Goal: Task Accomplishment & Management: Use online tool/utility

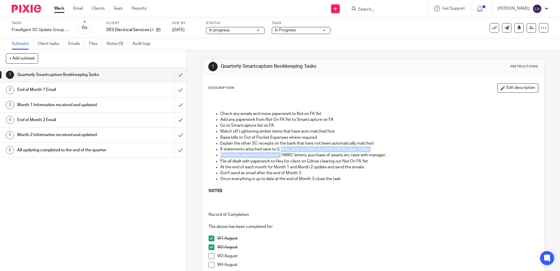
click at [280, 151] on ul "Check any emails and move paperwork to Not on FA Yet Add any paperwork from Not…" at bounding box center [373, 146] width 329 height 71
drag, startPoint x: 280, startPoint y: 151, endPoint x: 329, endPoint y: 172, distance: 53.3
click at [329, 172] on p "Don't send an email after the end of Month 3" at bounding box center [379, 173] width 318 height 6
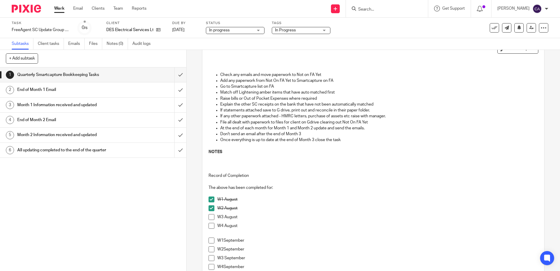
scroll to position [88, 0]
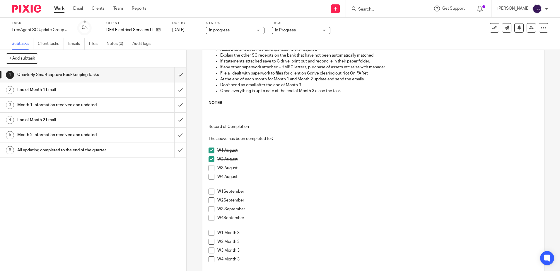
click at [210, 168] on span at bounding box center [212, 168] width 6 height 6
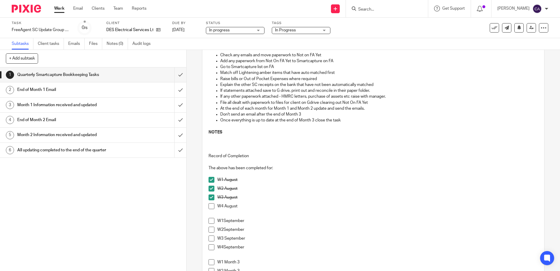
scroll to position [0, 0]
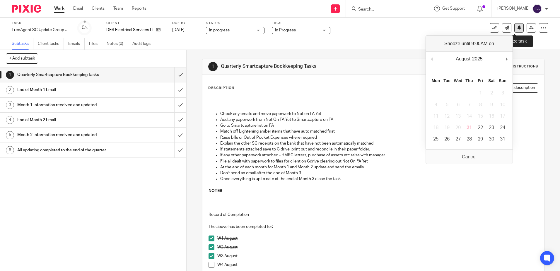
click at [517, 28] on icon at bounding box center [519, 27] width 4 height 4
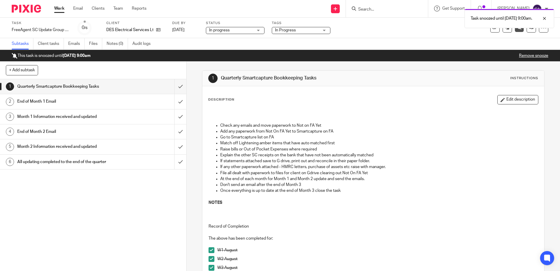
click at [57, 8] on link "Work" at bounding box center [59, 9] width 10 height 6
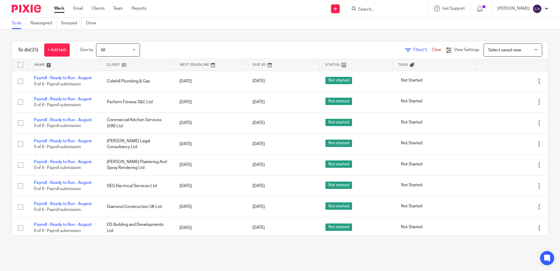
click at [48, 64] on link at bounding box center [64, 65] width 73 height 12
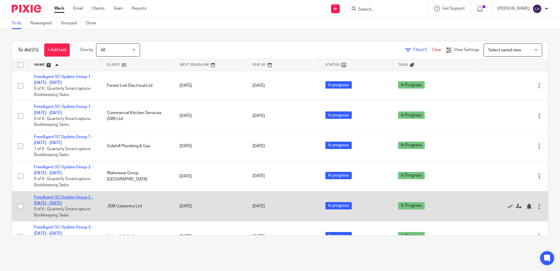
click at [78, 195] on link "FreeAgent SC Update Group 2 - [DATE] - [DATE]" at bounding box center [63, 200] width 59 height 10
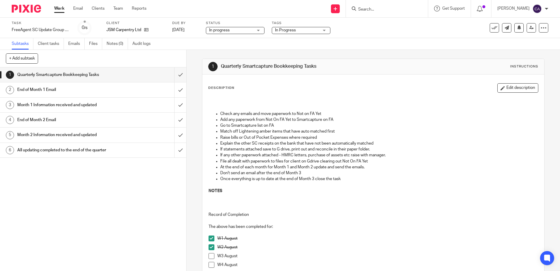
click at [58, 8] on link "Work" at bounding box center [59, 9] width 10 height 6
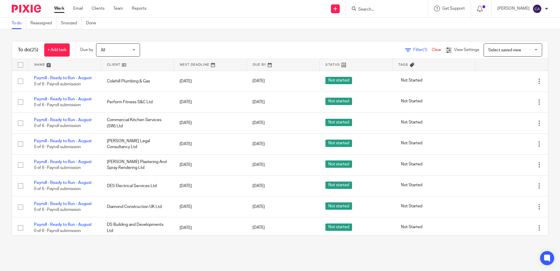
click at [43, 65] on link at bounding box center [64, 65] width 73 height 12
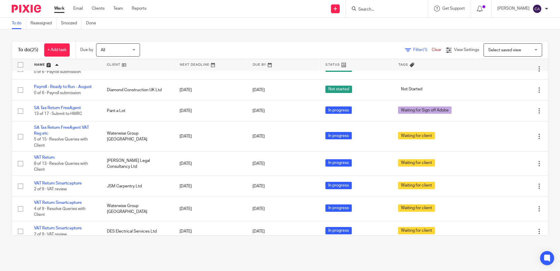
scroll to position [466, 0]
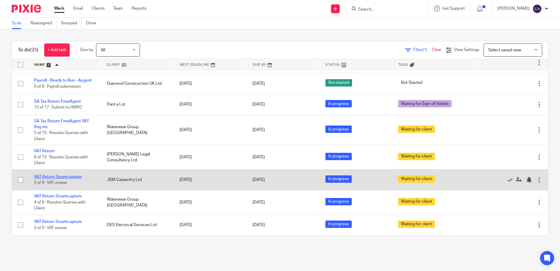
click at [68, 175] on link "VAT Return Smartcapture" at bounding box center [58, 177] width 48 height 4
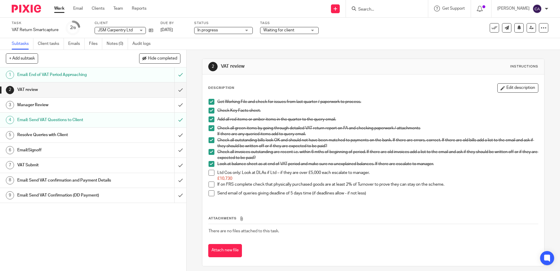
click at [56, 122] on h1 "Email: Send VAT Questions to Client" at bounding box center [67, 119] width 101 height 9
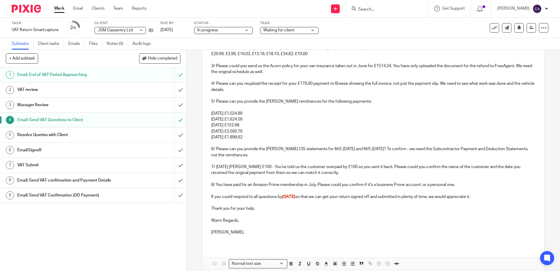
scroll to position [234, 0]
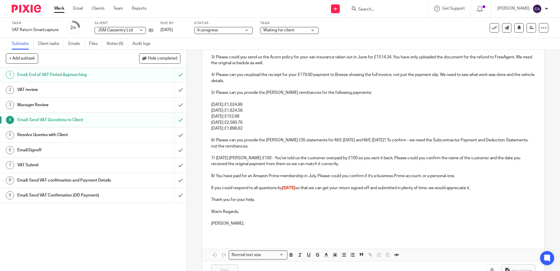
click at [61, 7] on link "Work" at bounding box center [59, 9] width 10 height 6
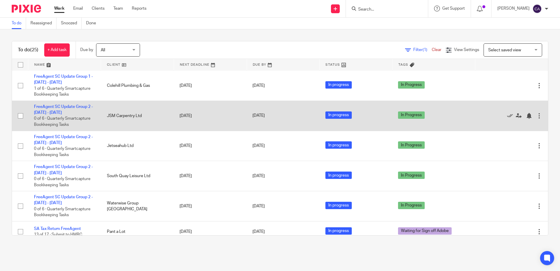
scroll to position [440, 0]
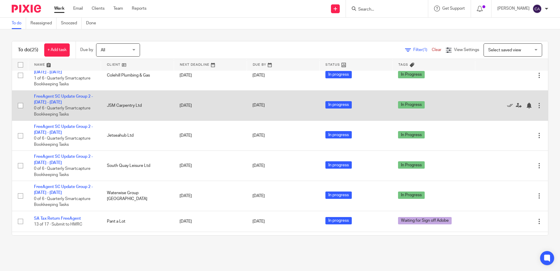
click at [64, 99] on td "FreeAgent SC Update Group 2 - July - September, 2025 0 of 6 · Quarterly Smartca…" at bounding box center [64, 105] width 73 height 30
click at [67, 103] on link "FreeAgent SC Update Group 2 - [DATE] - [DATE]" at bounding box center [63, 99] width 59 height 10
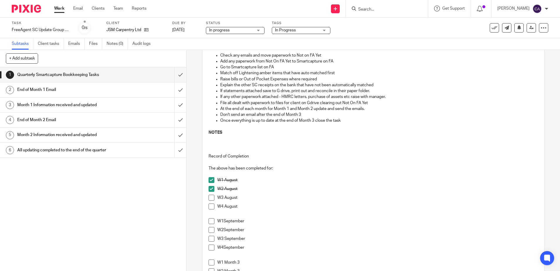
scroll to position [59, 0]
click at [209, 196] on span at bounding box center [212, 197] width 6 height 6
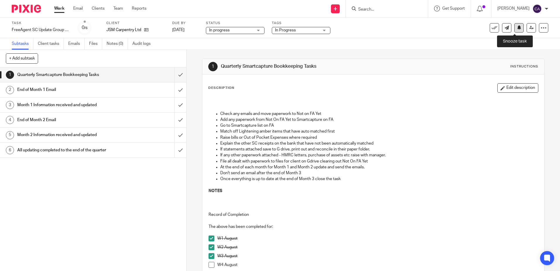
click at [517, 27] on icon at bounding box center [519, 27] width 4 height 4
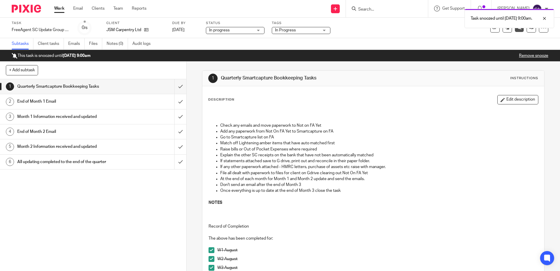
click at [60, 8] on link "Work" at bounding box center [59, 9] width 10 height 6
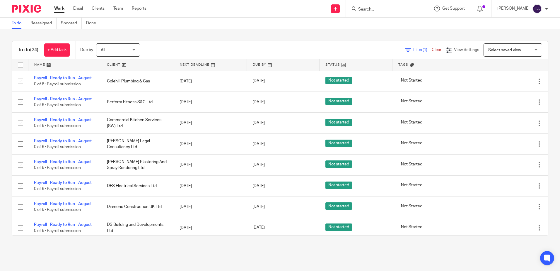
click at [42, 65] on link at bounding box center [64, 65] width 73 height 12
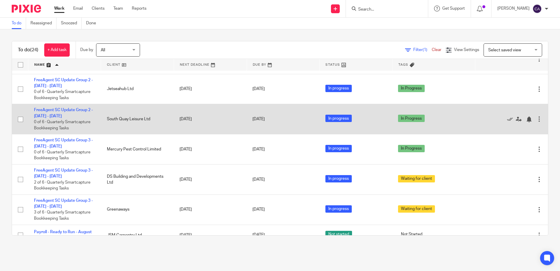
scroll to position [147, 0]
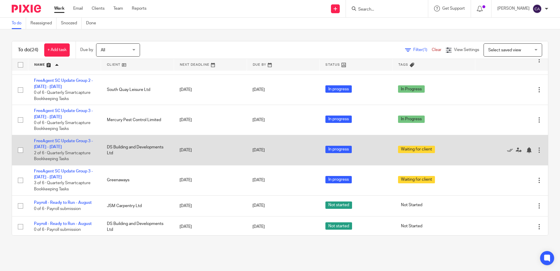
click at [72, 145] on td "FreeAgent SC Update Group 3 - June - Aug, 2025 2 of 6 · Quarterly Smartcapture …" at bounding box center [64, 150] width 73 height 30
click at [69, 140] on link "FreeAgent SC Update Group 3 - [DATE] - [DATE]" at bounding box center [63, 144] width 59 height 10
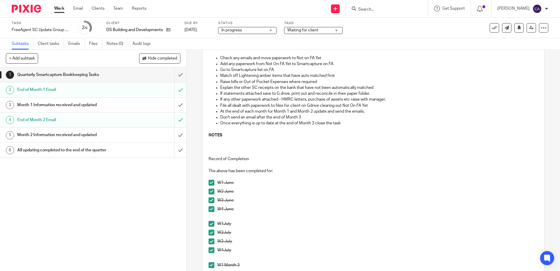
scroll to position [88, 0]
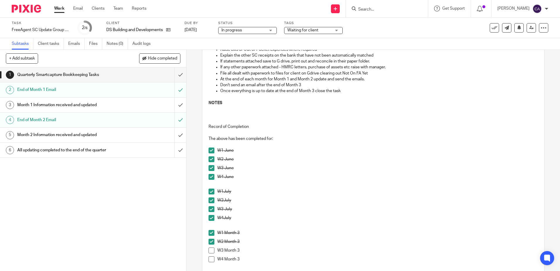
click at [58, 119] on h1 "End of Month 2 Email" at bounding box center [67, 119] width 101 height 9
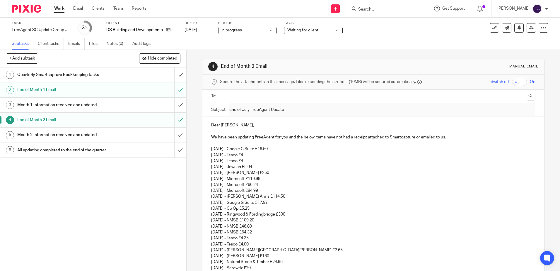
click at [72, 75] on h1 "Quarterly Smartcapture Bookkeeping Tasks" at bounding box center [67, 74] width 101 height 9
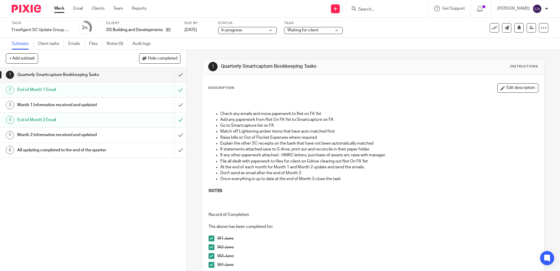
click at [243, 144] on p "Explain the other SC receipts on the bank that have not been automatically matc…" at bounding box center [379, 143] width 318 height 6
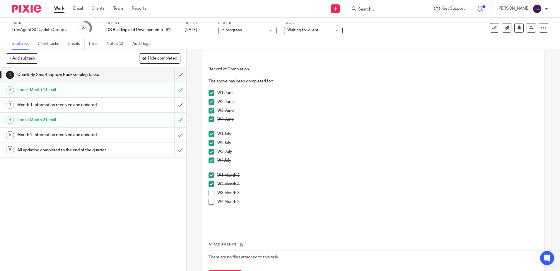
scroll to position [147, 0]
click at [213, 192] on span at bounding box center [212, 192] width 6 height 6
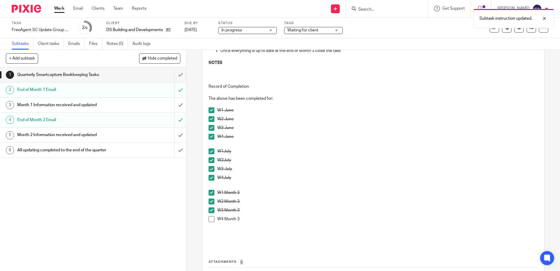
scroll to position [29, 0]
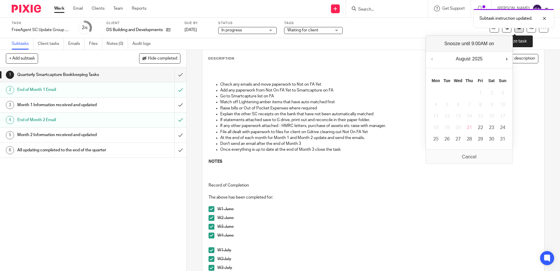
click at [517, 31] on button at bounding box center [519, 27] width 9 height 9
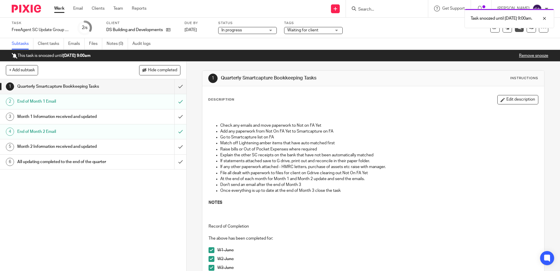
click at [59, 8] on link "Work" at bounding box center [59, 9] width 10 height 6
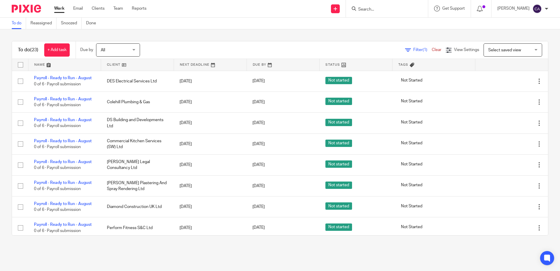
click at [36, 68] on link at bounding box center [64, 65] width 73 height 12
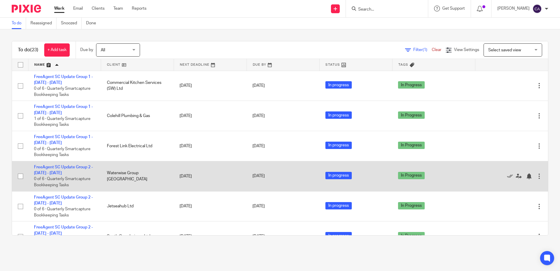
click at [73, 171] on td "FreeAgent SC Update Group 2 - July - September, 2025 0 of 6 · Quarterly Smartca…" at bounding box center [64, 176] width 73 height 30
click at [72, 171] on link "FreeAgent SC Update Group 2 - [DATE] - [DATE]" at bounding box center [63, 170] width 59 height 10
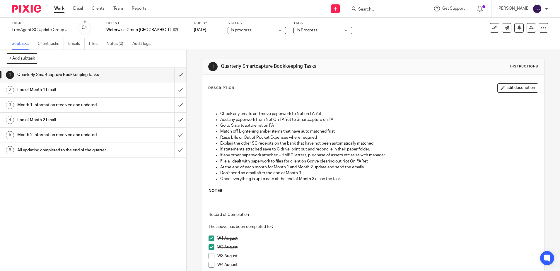
click at [211, 256] on span at bounding box center [212, 256] width 6 height 6
click at [249, 197] on p at bounding box center [373, 200] width 329 height 12
click at [269, 125] on p "Go to Smartcapture list on FA" at bounding box center [379, 126] width 318 height 6
click at [517, 27] on icon at bounding box center [519, 27] width 4 height 4
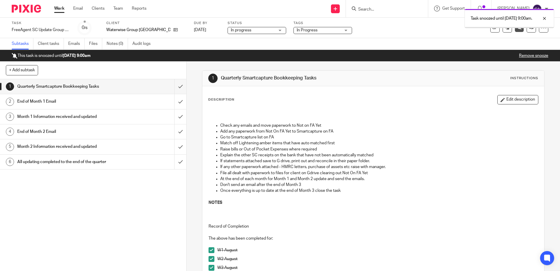
click at [57, 9] on link "Work" at bounding box center [59, 9] width 10 height 6
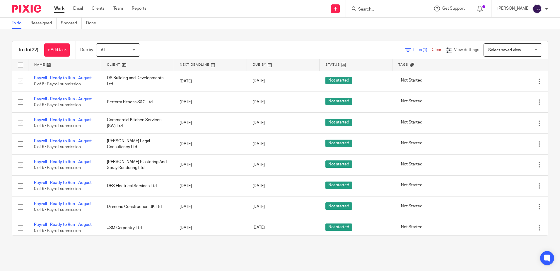
click at [38, 62] on link at bounding box center [64, 65] width 73 height 12
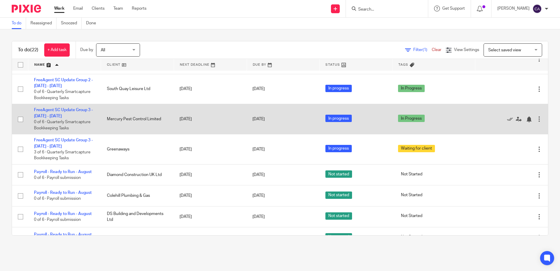
scroll to position [88, 0]
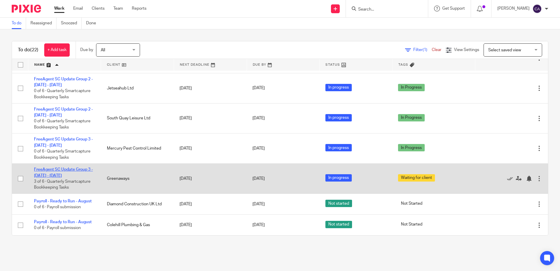
click at [82, 168] on link "FreeAgent SC Update Group 3 - [DATE] - [DATE]" at bounding box center [63, 172] width 59 height 10
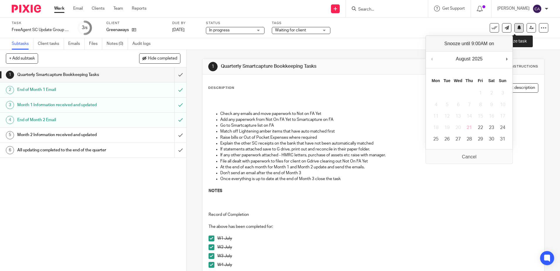
click at [517, 28] on icon at bounding box center [519, 27] width 4 height 4
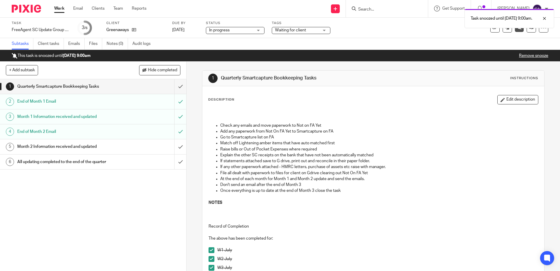
click at [62, 9] on link "Work" at bounding box center [59, 9] width 10 height 6
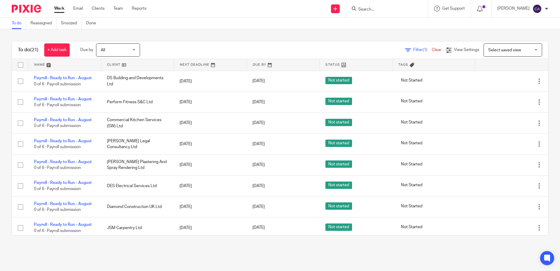
click at [38, 62] on link at bounding box center [64, 65] width 73 height 12
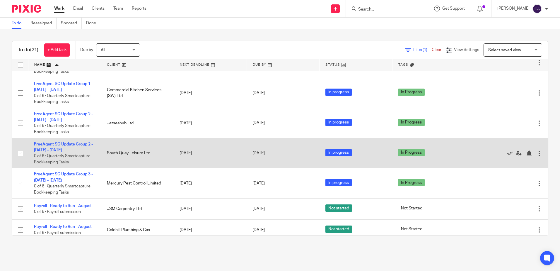
scroll to position [59, 0]
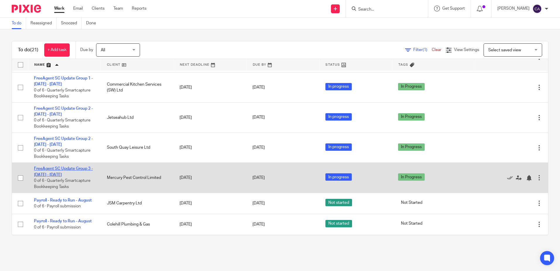
click at [66, 168] on link "FreeAgent SC Update Group 3 - [DATE] - [DATE]" at bounding box center [63, 171] width 59 height 10
